Goal: Transaction & Acquisition: Purchase product/service

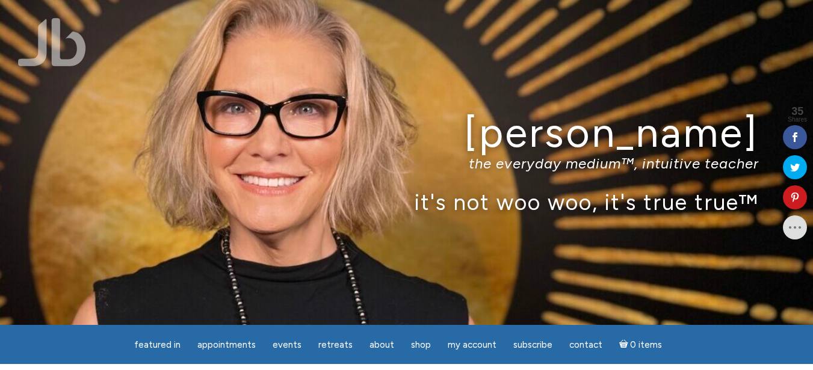
click at [339, 103] on div "[PERSON_NAME] the everyday medium™, intuitive teacher it's not woo woo, it's tr…" at bounding box center [406, 162] width 813 height 325
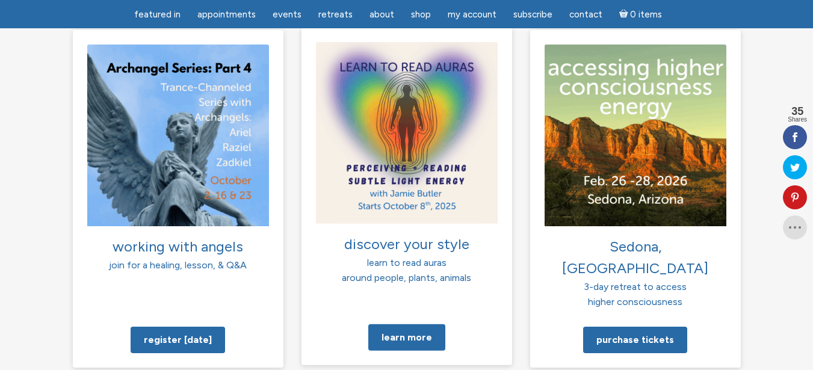
scroll to position [902, 0]
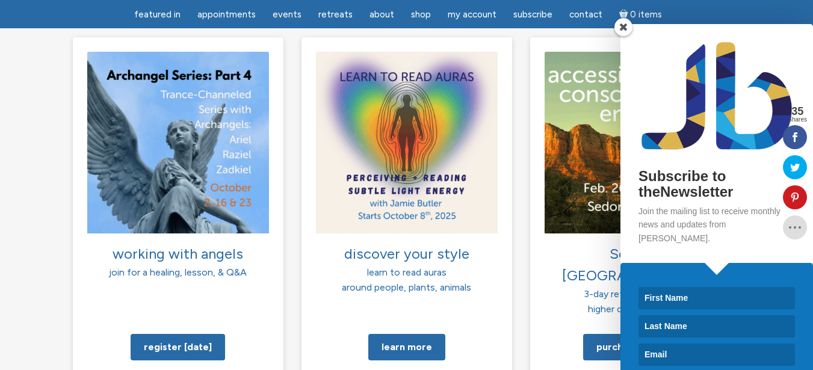
click at [624, 25] on span at bounding box center [623, 27] width 18 height 18
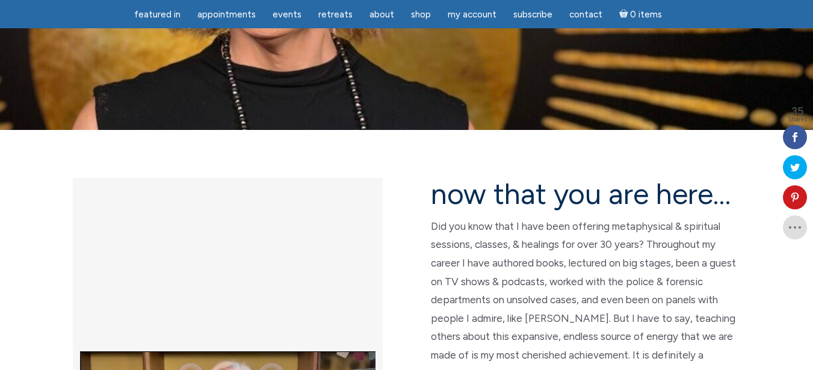
scroll to position [121, 0]
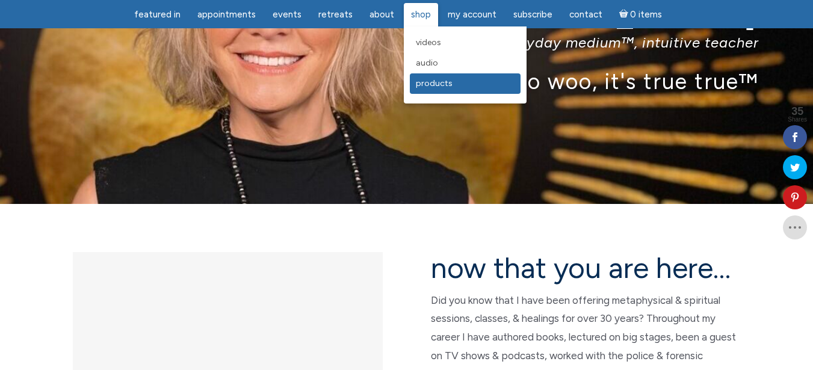
click at [427, 85] on span "Products" at bounding box center [434, 83] width 37 height 10
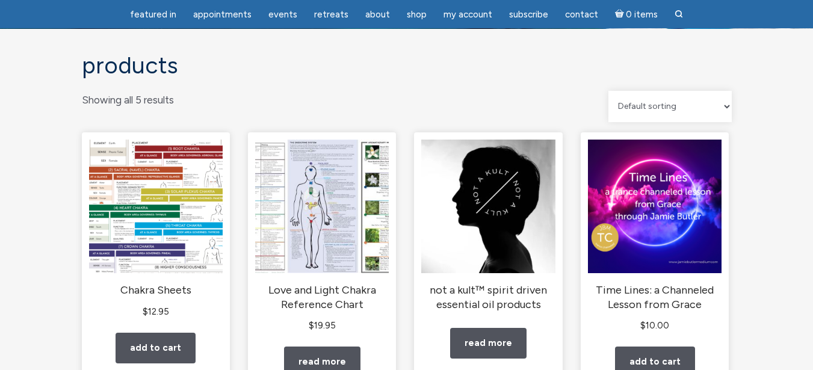
scroll to position [60, 0]
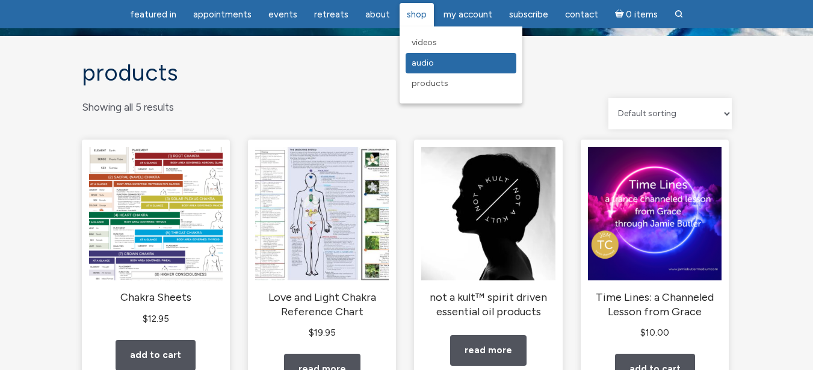
click at [420, 62] on span "Audio" at bounding box center [422, 63] width 22 height 10
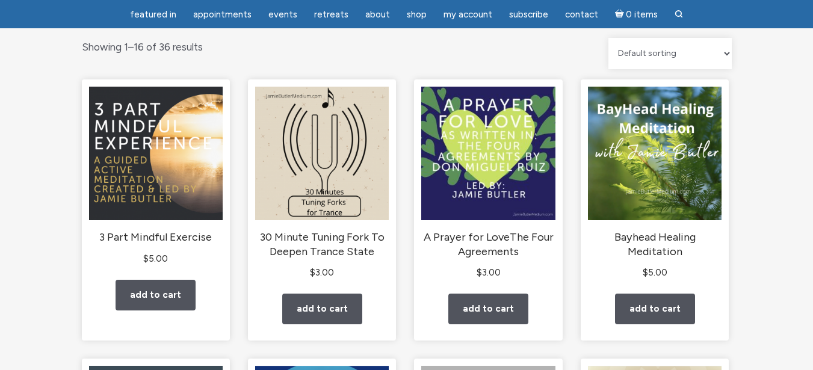
scroll to position [361, 0]
